Goal: Navigation & Orientation: Find specific page/section

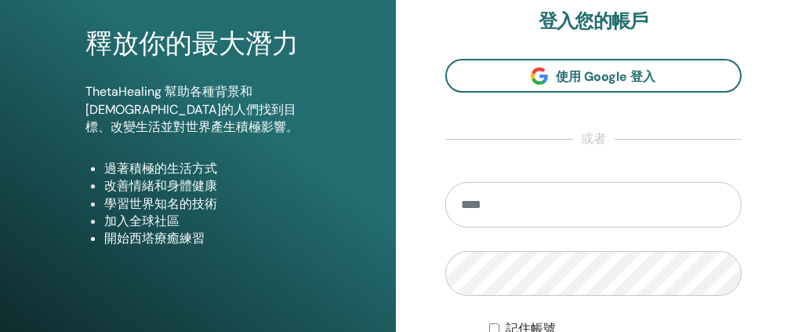
scroll to position [205, 0]
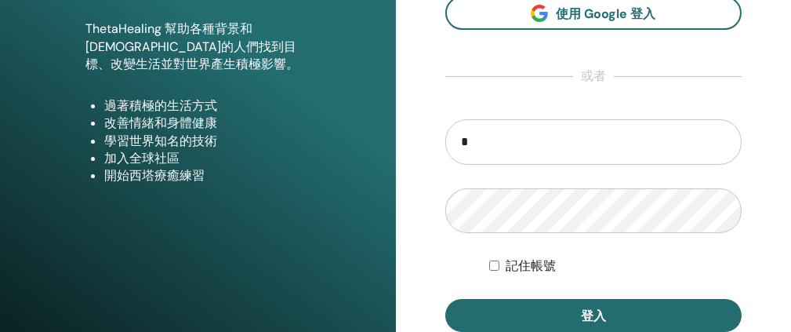
type input "**********"
drag, startPoint x: 619, startPoint y: 147, endPoint x: 425, endPoint y: 169, distance: 194.9
click at [425, 169] on div "**********" at bounding box center [594, 171] width 396 height 753
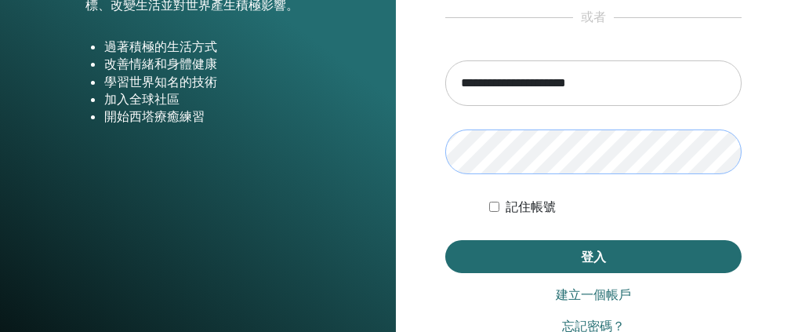
scroll to position [284, 0]
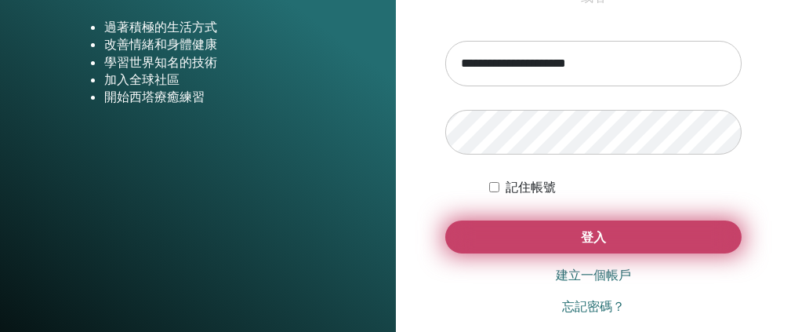
click at [533, 240] on button "登入" at bounding box center [593, 236] width 297 height 33
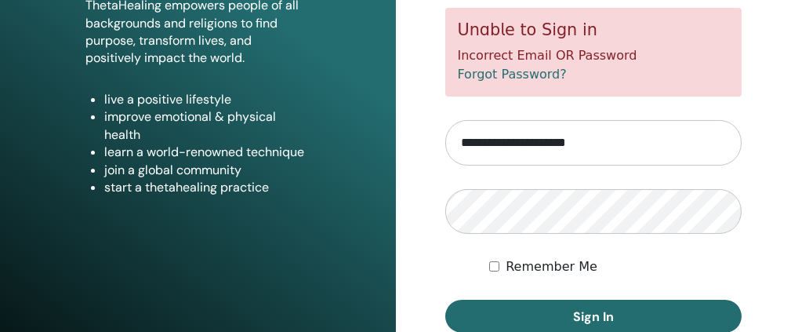
scroll to position [261, 0]
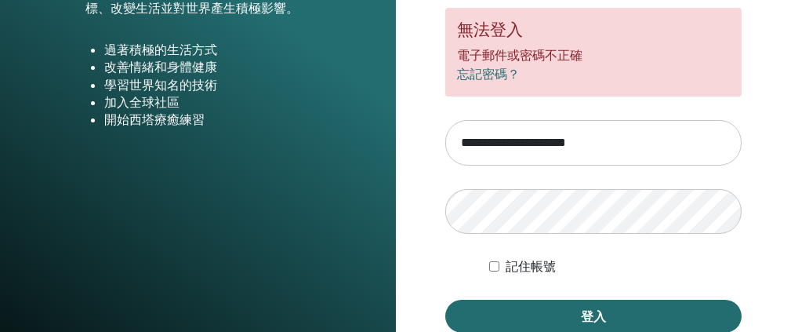
click at [773, 98] on div "**********" at bounding box center [594, 115] width 396 height 753
drag, startPoint x: 545, startPoint y: 147, endPoint x: 463, endPoint y: 157, distance: 83.0
click at [463, 157] on input "**********" at bounding box center [593, 142] width 297 height 45
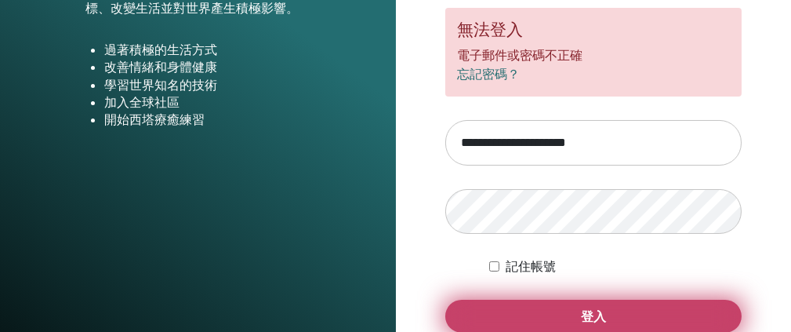
click at [525, 313] on button "登入" at bounding box center [593, 316] width 297 height 33
click at [593, 315] on button "登入" at bounding box center [593, 316] width 297 height 33
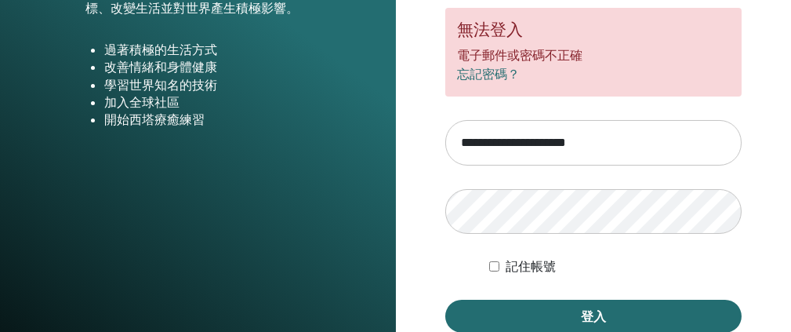
scroll to position [320, 0]
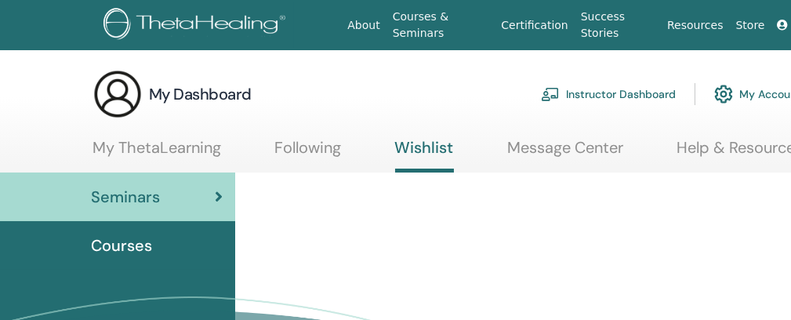
drag, startPoint x: 685, startPoint y: 0, endPoint x: 29, endPoint y: 33, distance: 657.1
click at [27, 34] on nav "About Courses & Seminars Certification Success Stories Resources Store PC Prern…" at bounding box center [470, 25] width 941 height 50
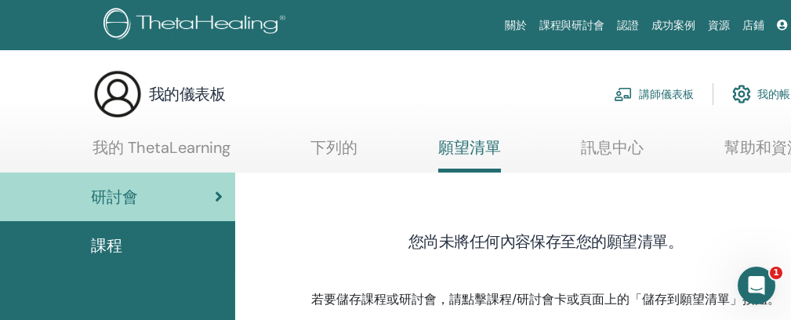
click at [421, 94] on div "我的儀表板 講師儀表板 我的帳戶" at bounding box center [447, 94] width 709 height 50
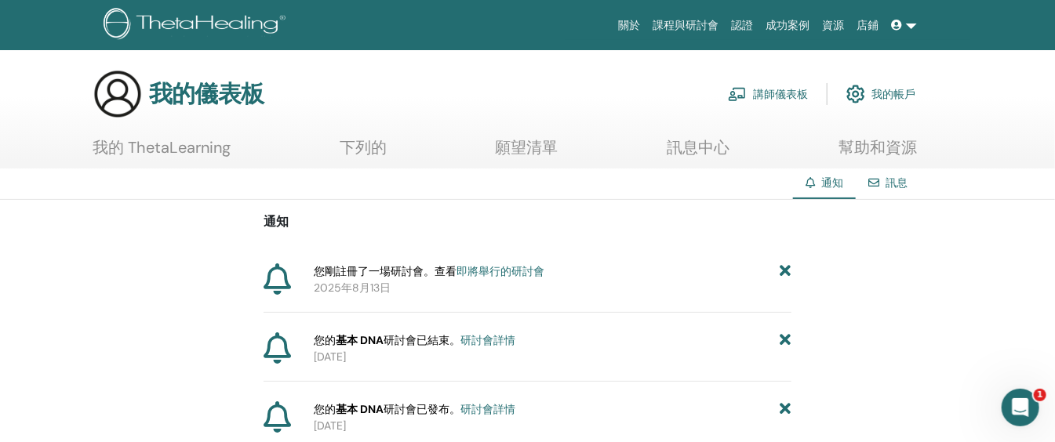
click at [536, 144] on font "願望清單" at bounding box center [527, 147] width 63 height 20
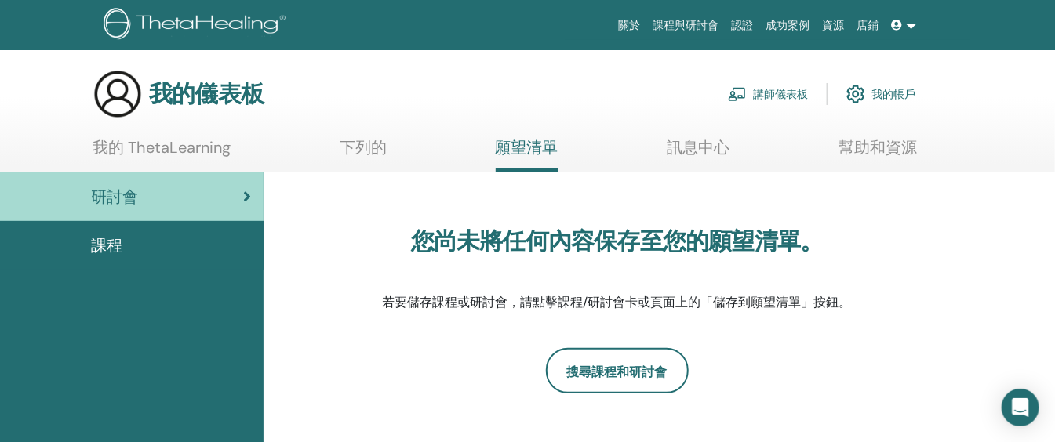
click at [370, 146] on font "下列的" at bounding box center [363, 147] width 47 height 20
click at [884, 93] on font "我的帳戶" at bounding box center [893, 95] width 44 height 14
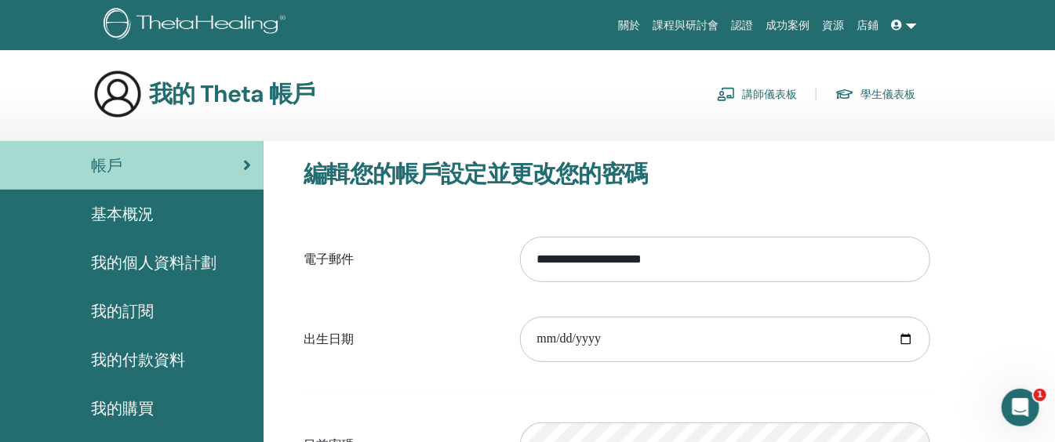
click at [772, 94] on font "講師儀表板" at bounding box center [769, 95] width 55 height 14
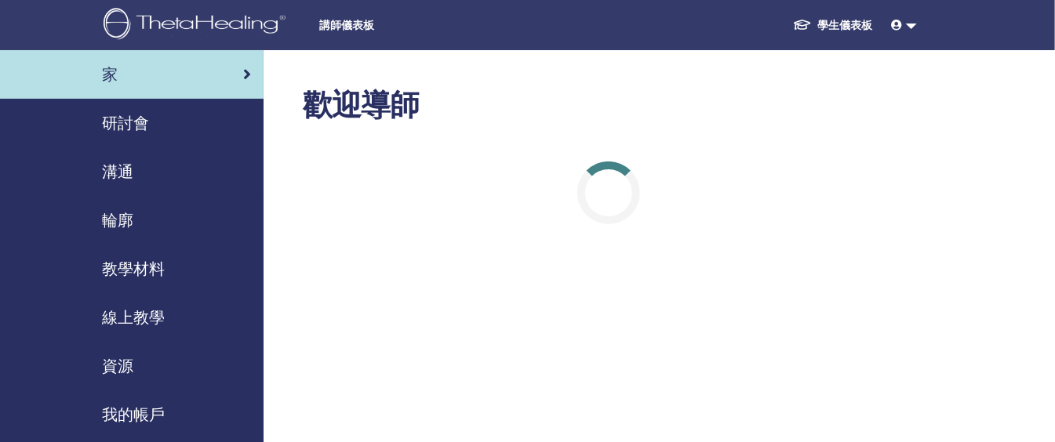
click at [833, 27] on font "學生儀表板" at bounding box center [845, 25] width 55 height 14
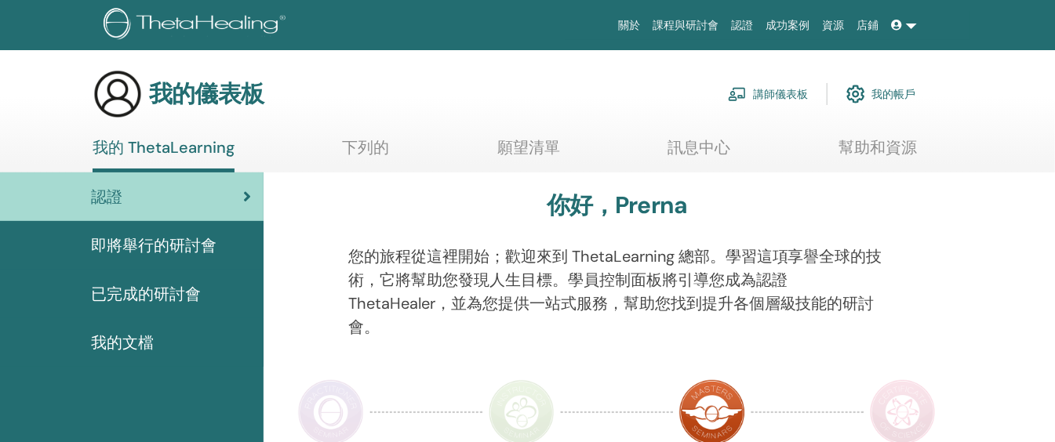
click at [204, 249] on font "即將舉行的研討會" at bounding box center [153, 245] width 125 height 20
click at [893, 27] on link at bounding box center [904, 25] width 38 height 29
click at [898, 30] on icon at bounding box center [897, 25] width 11 height 11
click at [910, 24] on link at bounding box center [904, 25] width 38 height 29
click at [203, 155] on font "我的 ThetaLearning" at bounding box center [164, 147] width 142 height 20
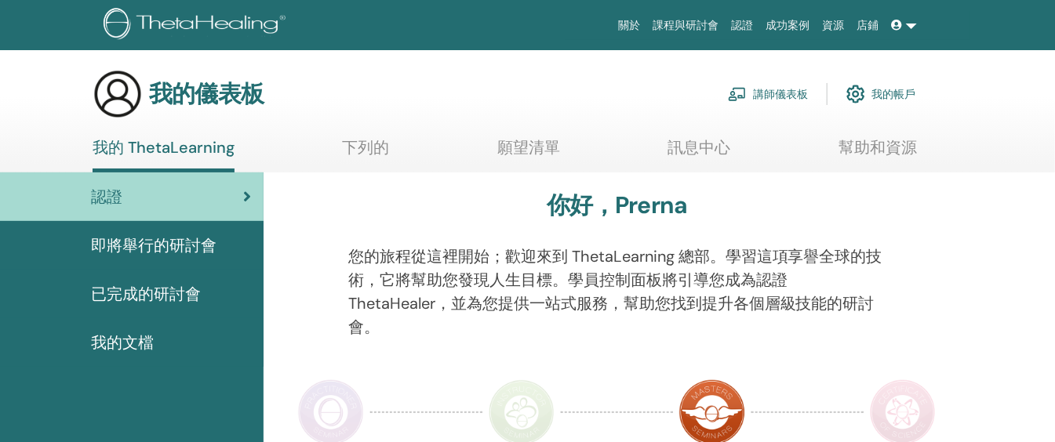
click at [775, 91] on font "講師儀表板" at bounding box center [780, 95] width 55 height 14
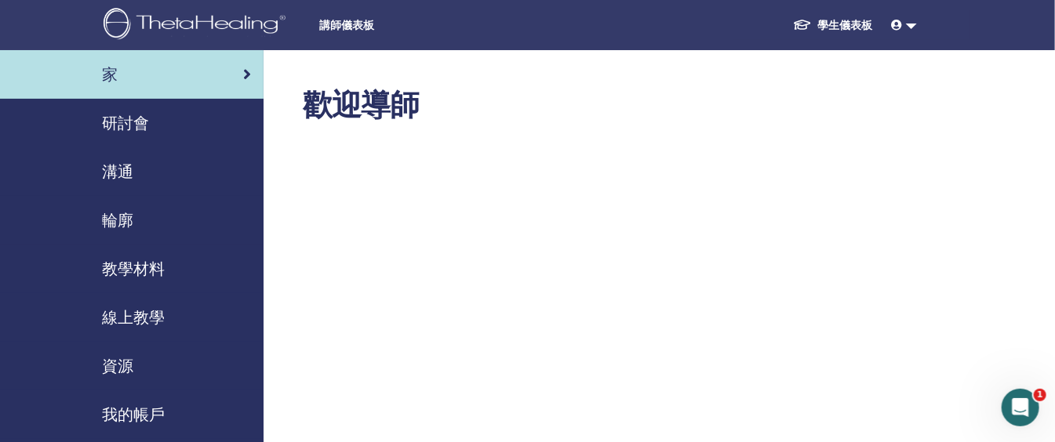
click at [910, 25] on link at bounding box center [904, 25] width 38 height 29
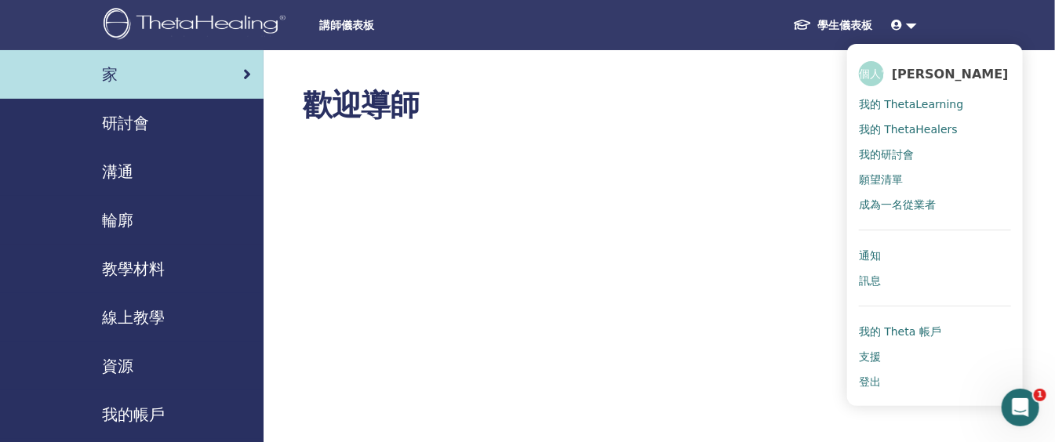
click at [892, 156] on font "我的研討會" at bounding box center [886, 154] width 55 height 13
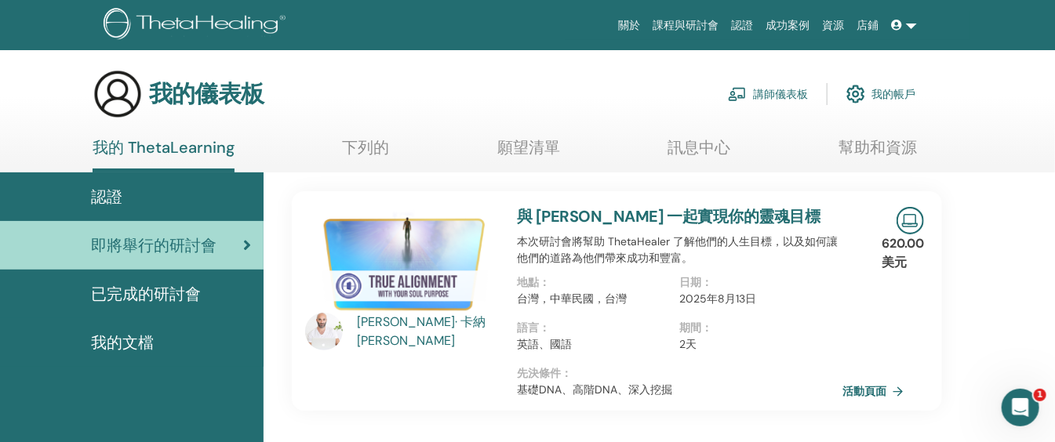
click at [914, 224] on img at bounding box center [909, 220] width 27 height 27
click at [877, 391] on font "活動頁面" at bounding box center [866, 392] width 44 height 14
click at [704, 147] on font "訊息中心" at bounding box center [699, 147] width 63 height 20
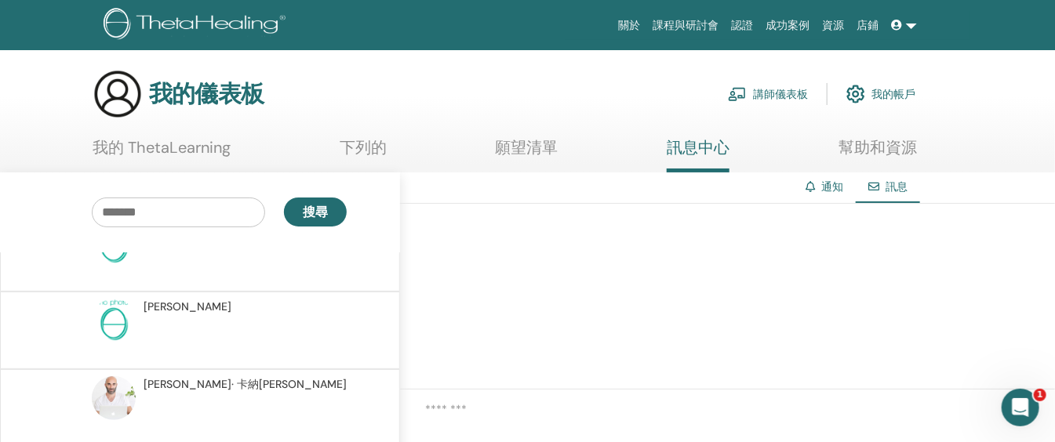
scroll to position [60, 0]
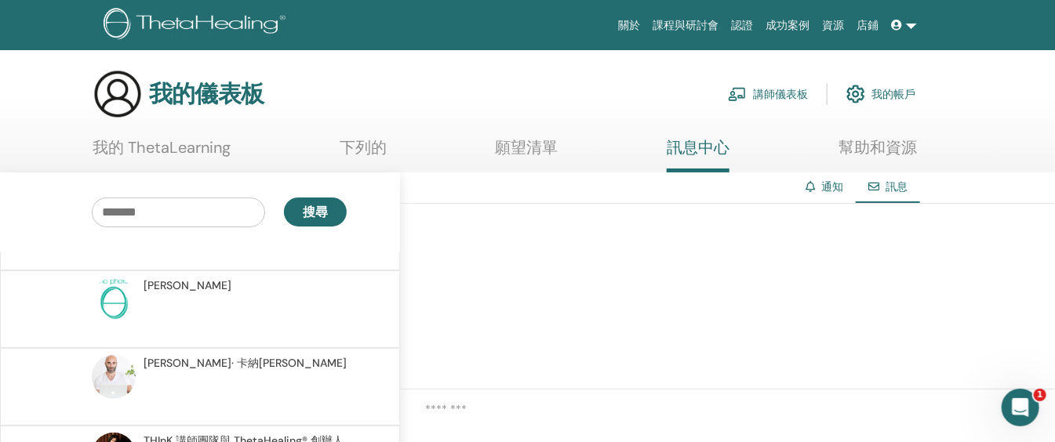
click at [206, 153] on font "我的 ThetaLearning" at bounding box center [162, 147] width 138 height 20
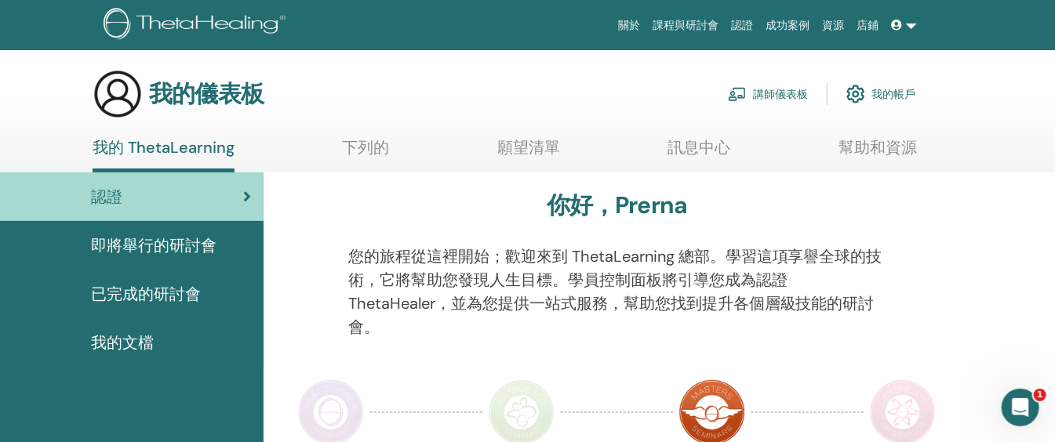
click at [154, 248] on font "即將舉行的研討會" at bounding box center [153, 245] width 125 height 20
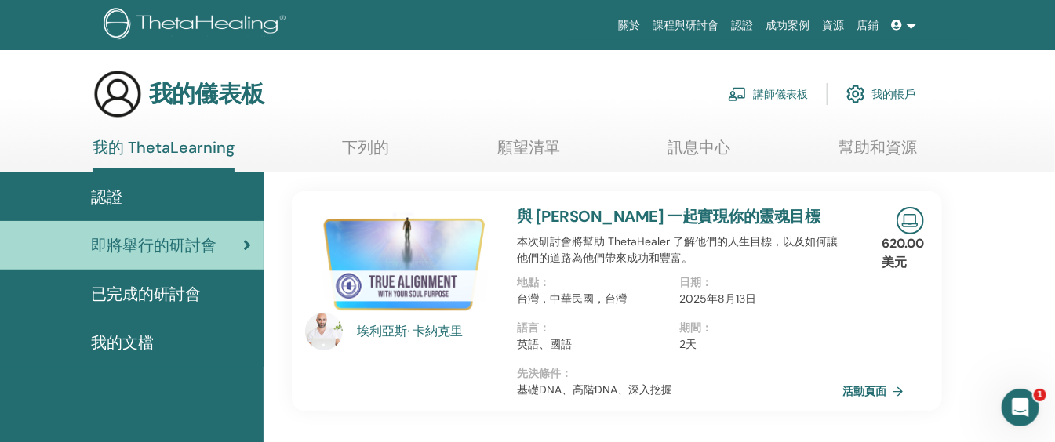
click at [1026, 408] on icon "開啟 Intercom Messenger" at bounding box center [1020, 407] width 26 height 26
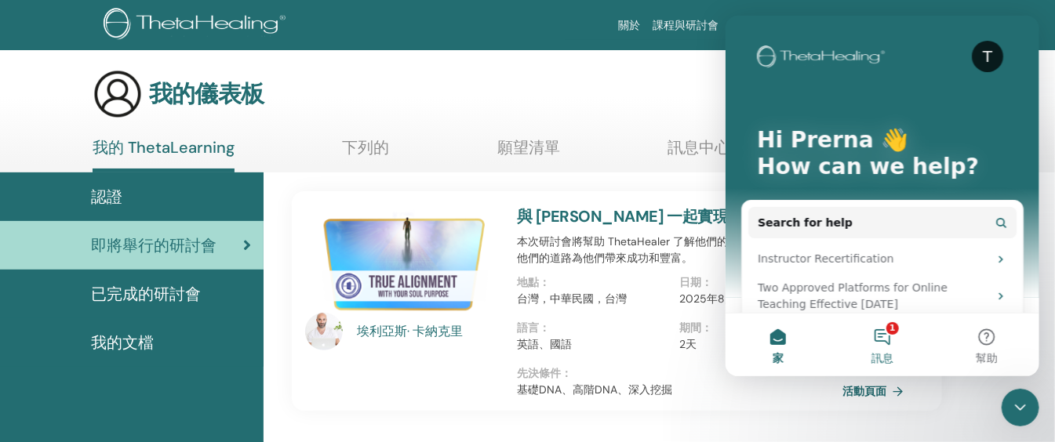
click at [884, 341] on button "1 訊息" at bounding box center [881, 345] width 104 height 63
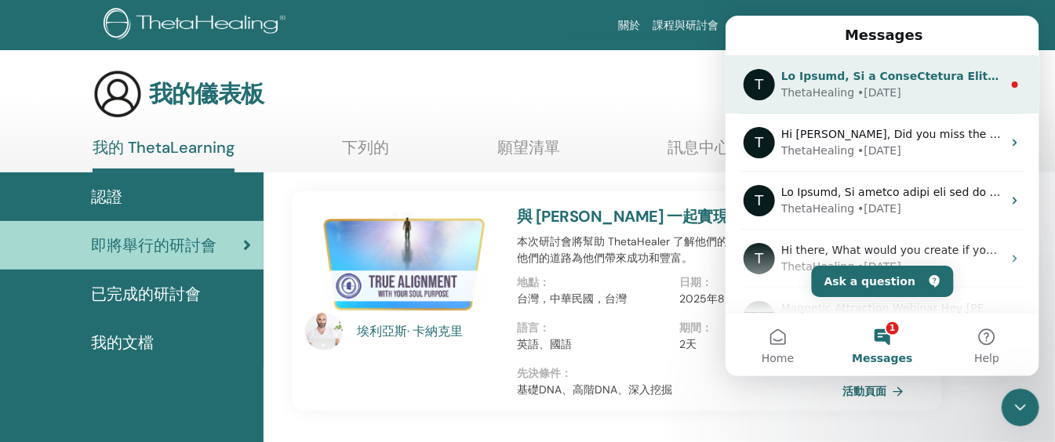
click at [823, 102] on div "T ThetaHealing • [DATE]" at bounding box center [882, 85] width 314 height 58
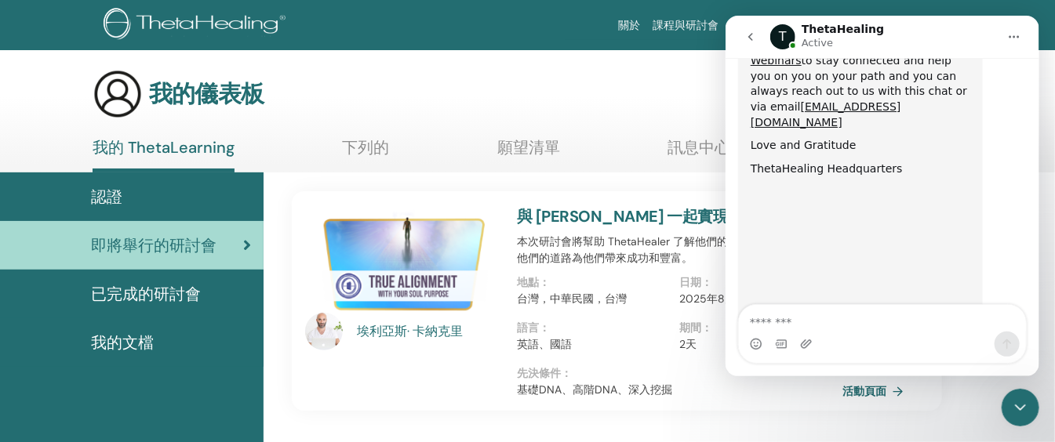
scroll to position [1061, 0]
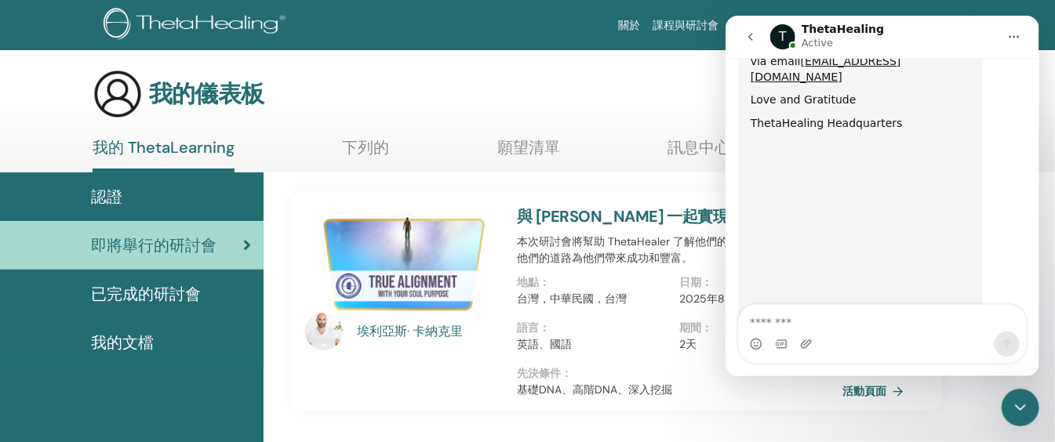
click at [524, 112] on div "我的儀表板 講師儀表板 我的帳戶" at bounding box center [504, 94] width 823 height 50
click at [822, 37] on div "ThetaHealing Active" at bounding box center [842, 37] width 82 height 27
click at [874, 41] on div "T ThetaHealing Active" at bounding box center [882, 37] width 227 height 27
click at [750, 42] on icon "go back" at bounding box center [749, 37] width 13 height 13
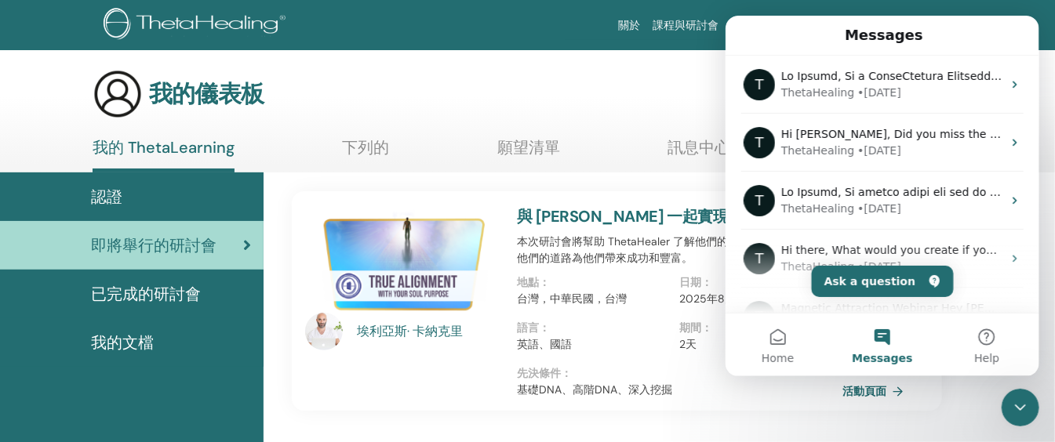
scroll to position [0, 0]
click at [597, 81] on div "我的儀表板 講師儀表板 我的帳戶" at bounding box center [504, 94] width 823 height 50
click at [1019, 409] on icon "Close Intercom Messenger" at bounding box center [1019, 407] width 11 height 6
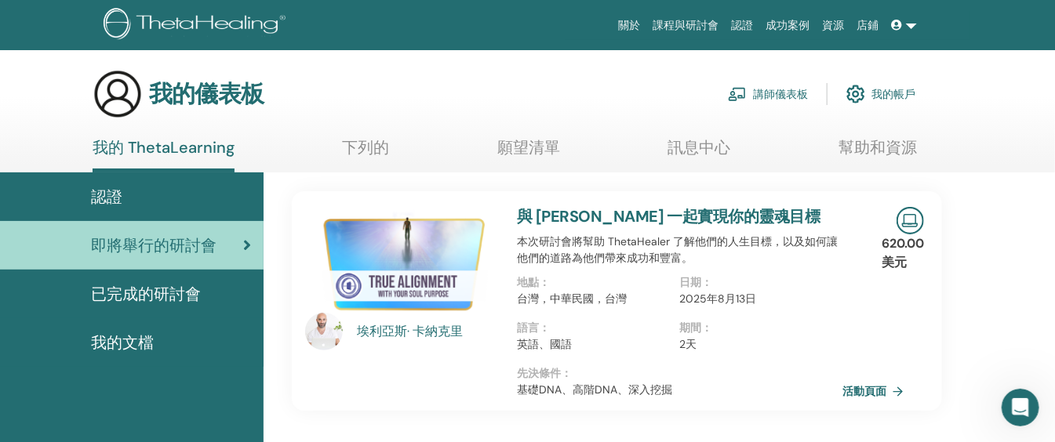
click at [118, 295] on font "已完成的研討會" at bounding box center [146, 294] width 110 height 20
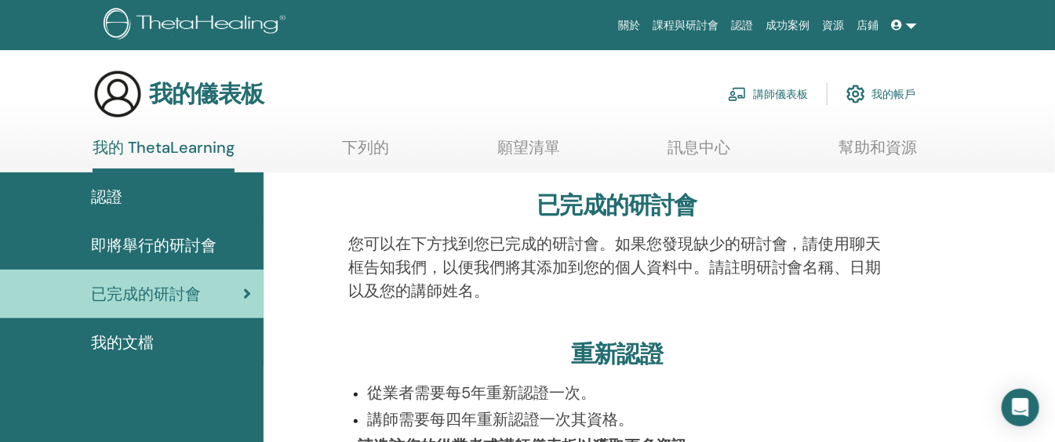
click at [375, 157] on font "下列的" at bounding box center [366, 147] width 47 height 20
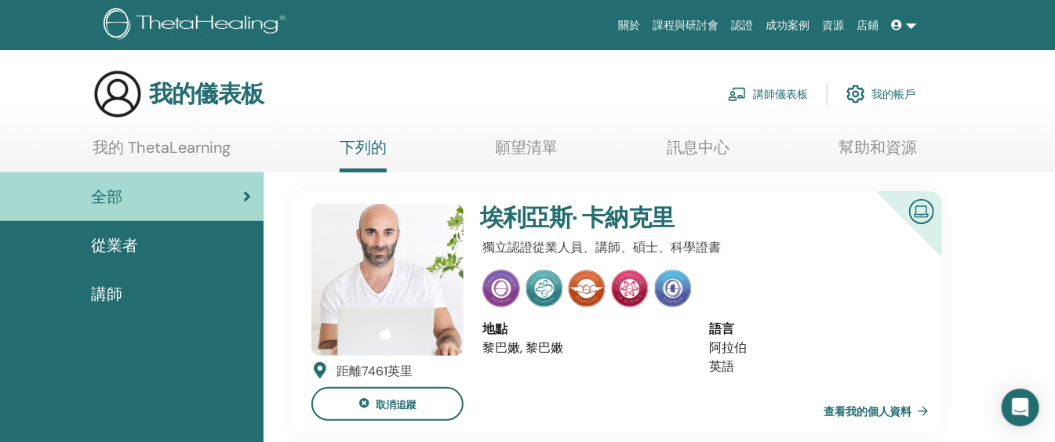
click at [515, 151] on font "願望清單" at bounding box center [527, 147] width 63 height 20
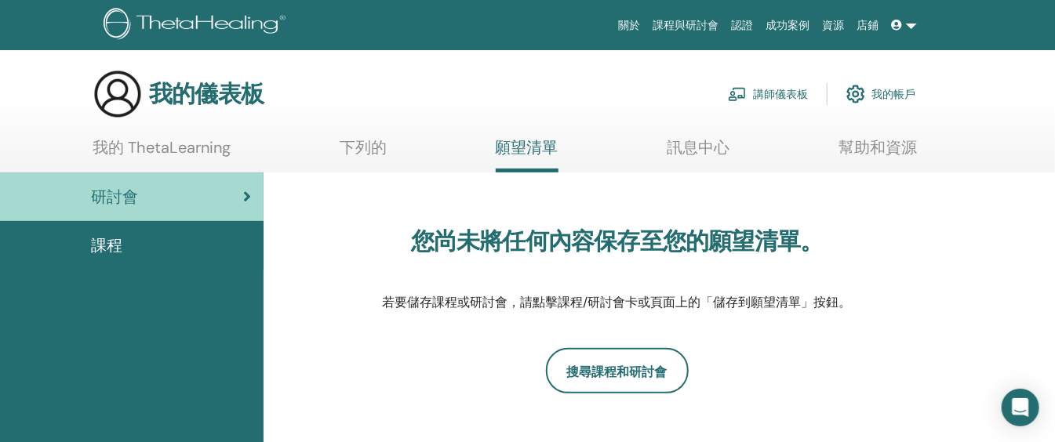
click at [150, 149] on font "我的 ThetaLearning" at bounding box center [162, 147] width 138 height 20
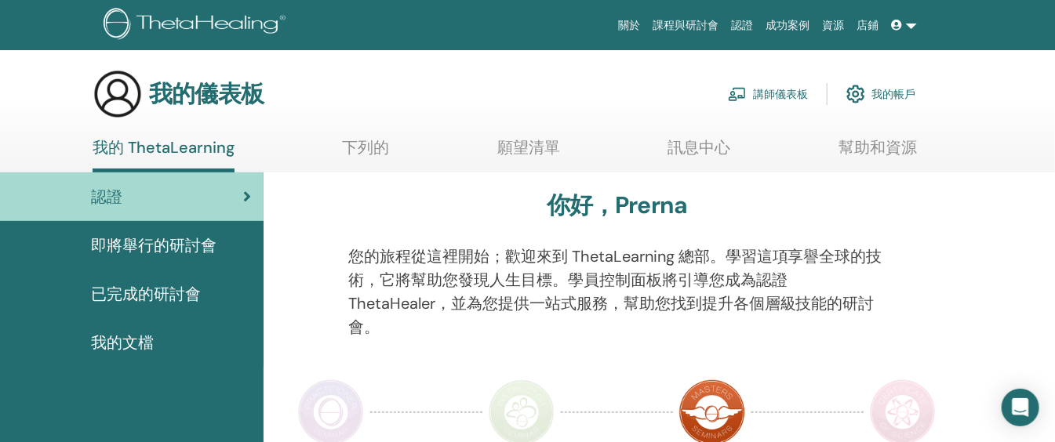
click at [162, 247] on font "即將舉行的研討會" at bounding box center [153, 245] width 125 height 20
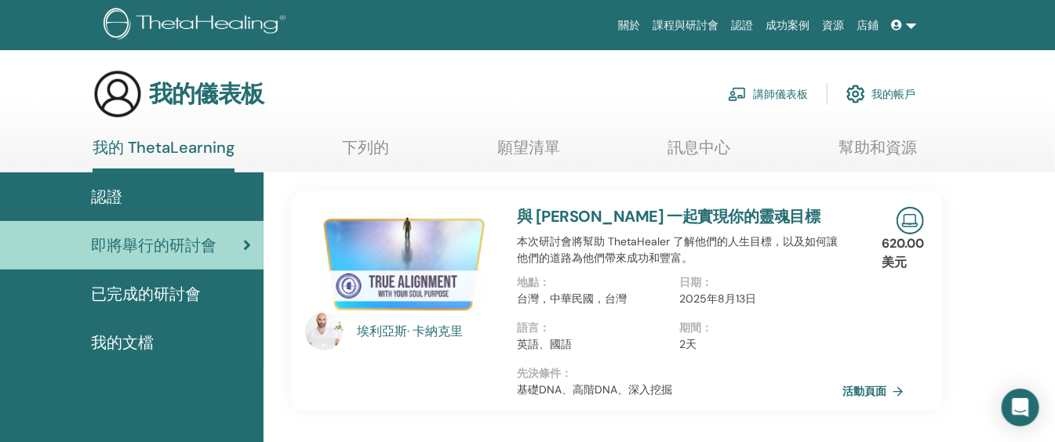
scroll to position [104, 0]
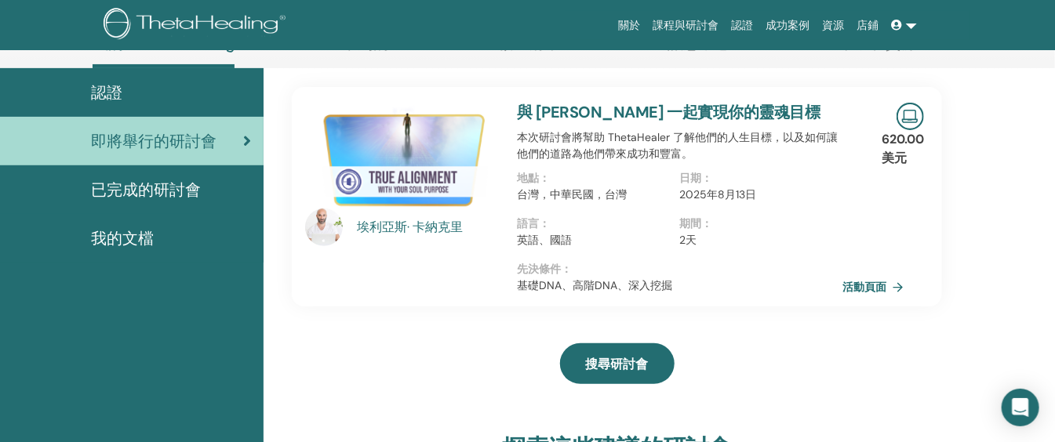
click at [876, 140] on div "620.00 美元 活動頁面" at bounding box center [904, 197] width 58 height 220
click at [245, 133] on icon at bounding box center [247, 141] width 8 height 16
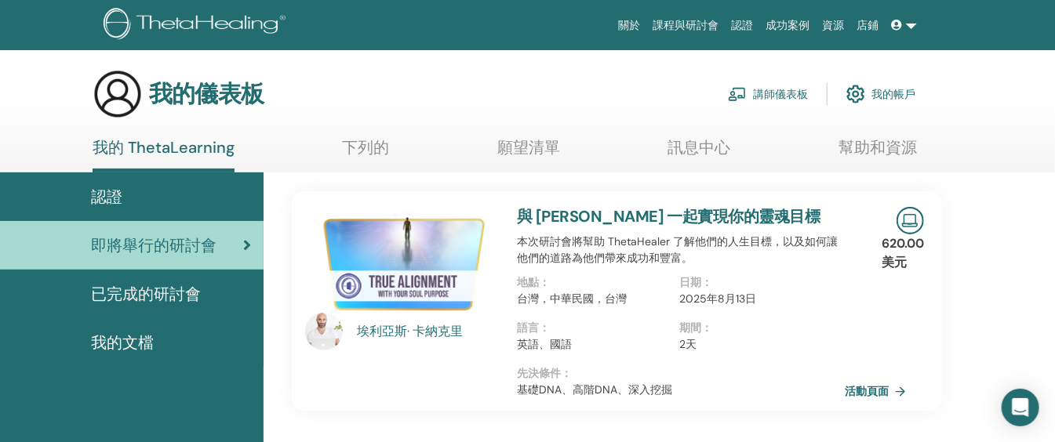
click at [860, 387] on font "活動頁面" at bounding box center [866, 392] width 44 height 14
